Goal: Information Seeking & Learning: Learn about a topic

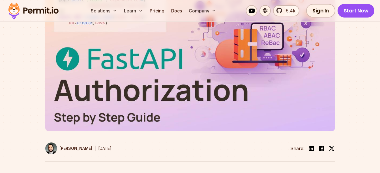
scroll to position [170, 0]
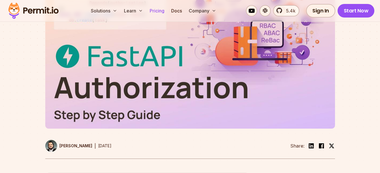
click at [153, 13] on link "Pricing" at bounding box center [157, 10] width 19 height 11
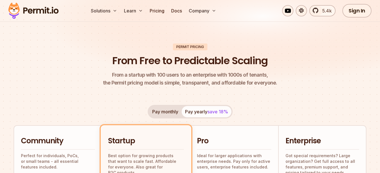
scroll to position [113, 0]
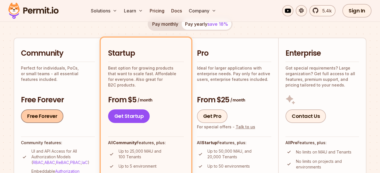
click at [44, 115] on link "Free Forever" at bounding box center [42, 117] width 42 height 14
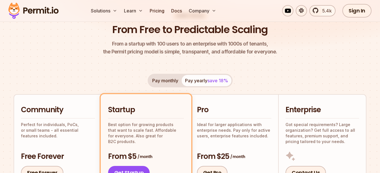
scroll to position [0, 0]
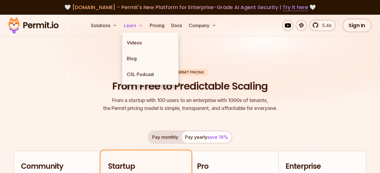
click at [131, 27] on button "Learn" at bounding box center [134, 25] width 24 height 11
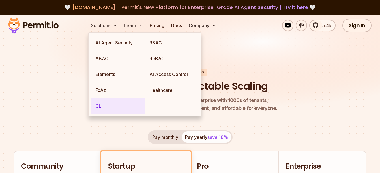
click at [127, 104] on link "CLI" at bounding box center [118, 106] width 54 height 16
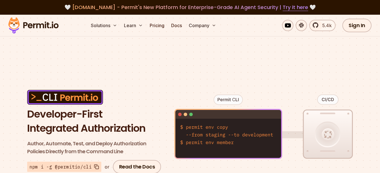
scroll to position [57, 0]
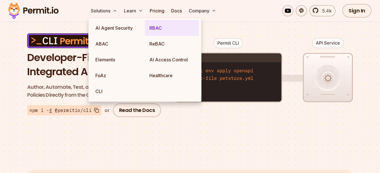
click at [167, 32] on link "RBAC" at bounding box center [172, 28] width 54 height 16
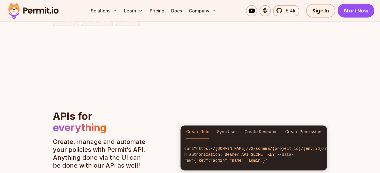
scroll to position [623, 0]
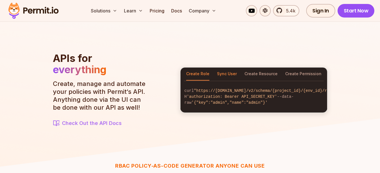
click at [230, 70] on button "Sync User" at bounding box center [227, 74] width 20 height 13
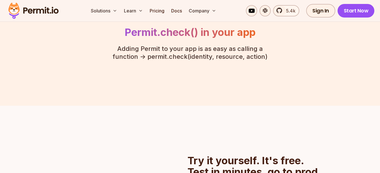
scroll to position [1246, 0]
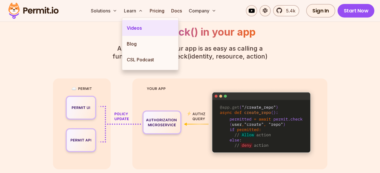
click at [145, 31] on link "Videos" at bounding box center [150, 28] width 56 height 16
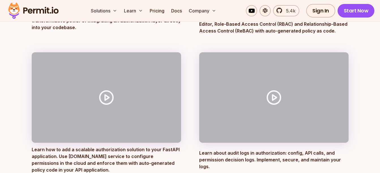
scroll to position [227, 0]
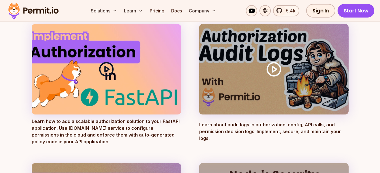
click at [120, 72] on div at bounding box center [106, 69] width 149 height 91
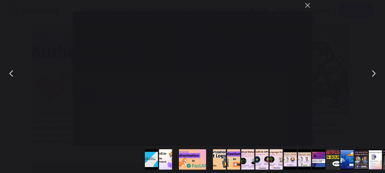
click at [309, 6] on button "You can close this modal content with the ESC key" at bounding box center [307, 6] width 10 height 10
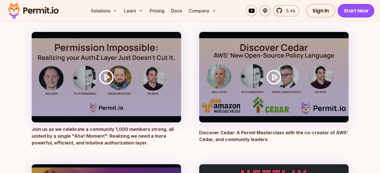
scroll to position [651, 0]
